Goal: Navigation & Orientation: Find specific page/section

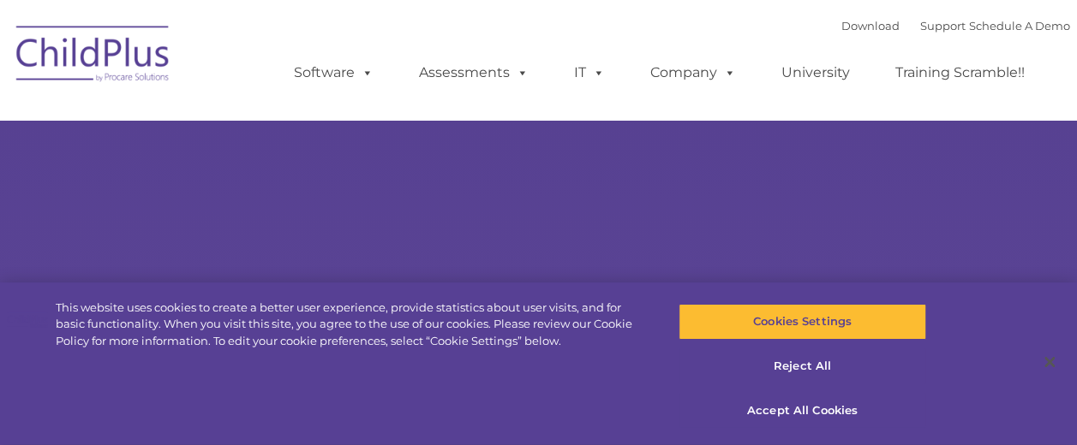
select select "MEDIUM"
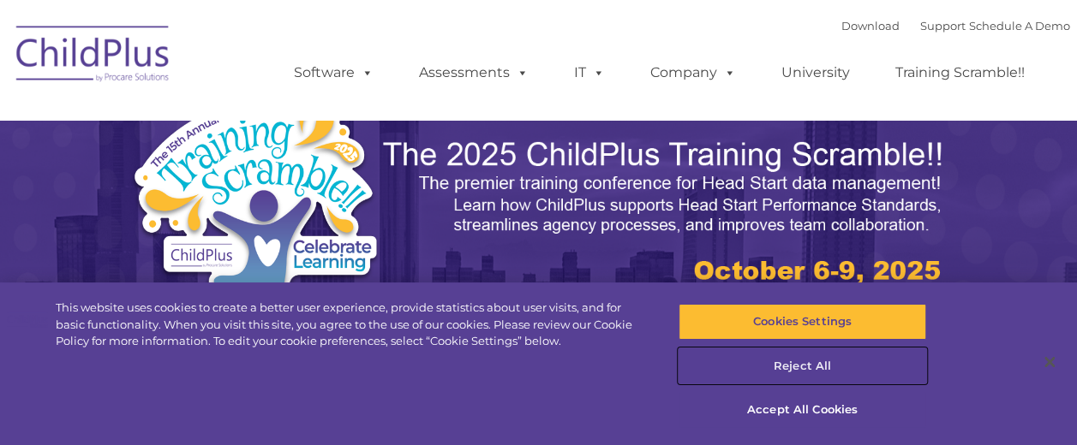
click at [800, 363] on button "Reject All" at bounding box center [803, 367] width 248 height 36
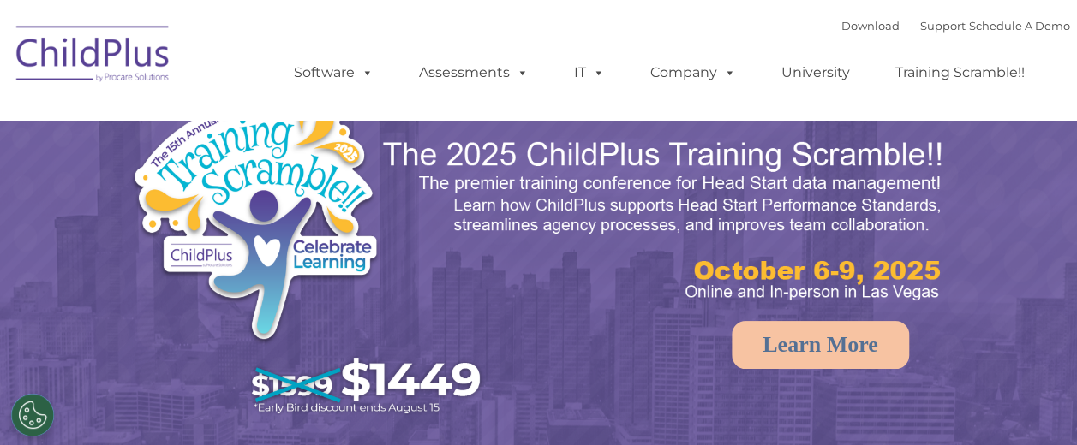
select select "MEDIUM"
